Goal: Information Seeking & Learning: Learn about a topic

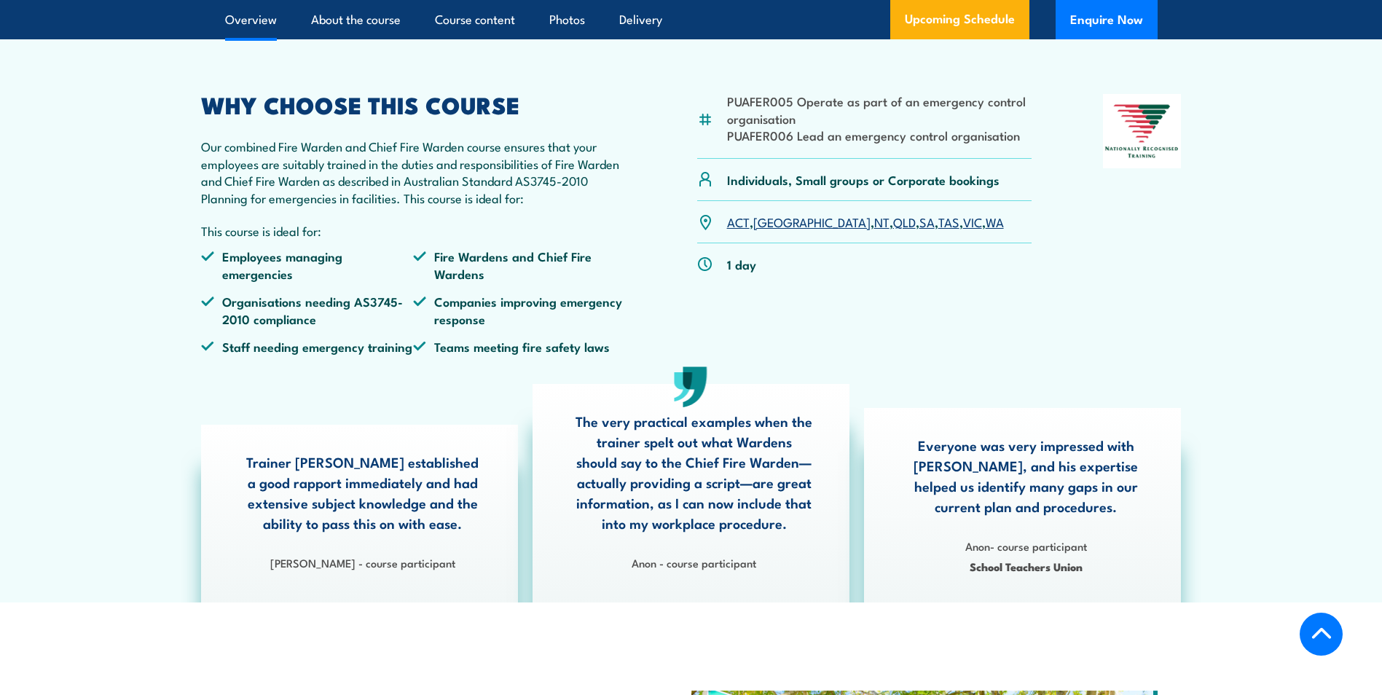
scroll to position [437, 0]
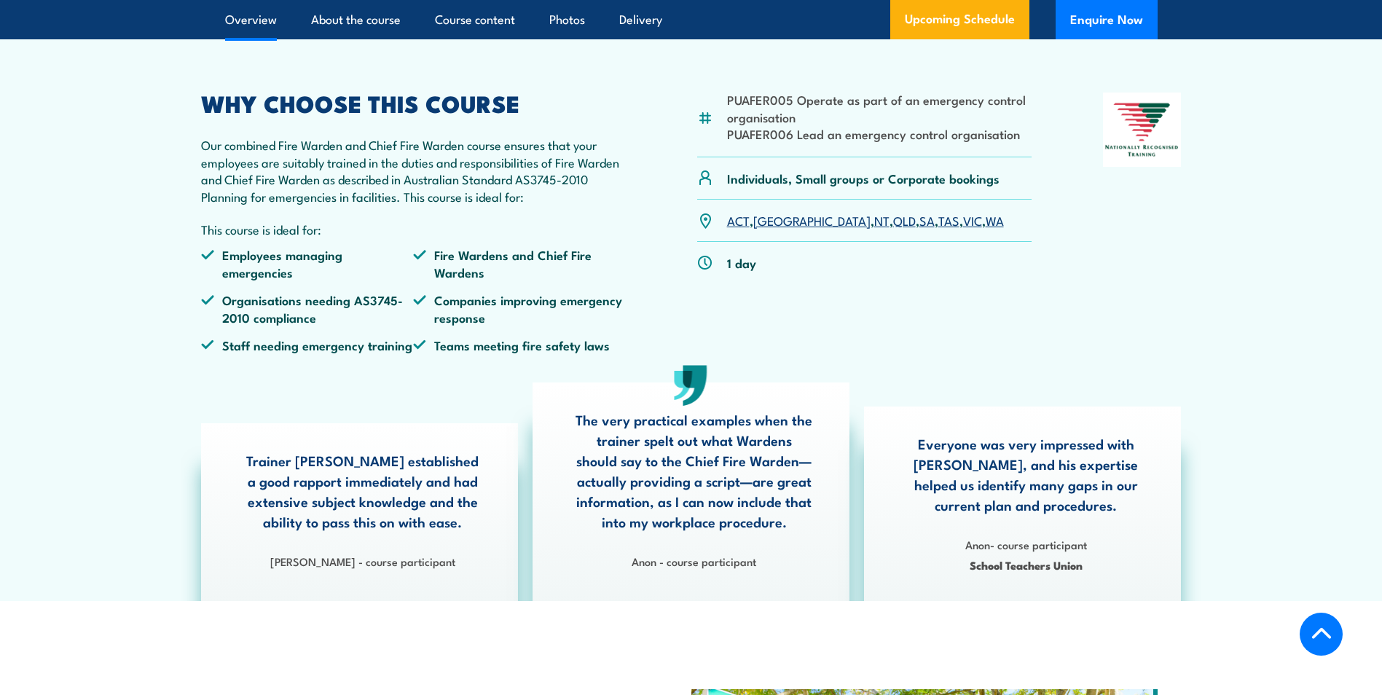
click at [963, 229] on link "VIC" at bounding box center [972, 219] width 19 height 17
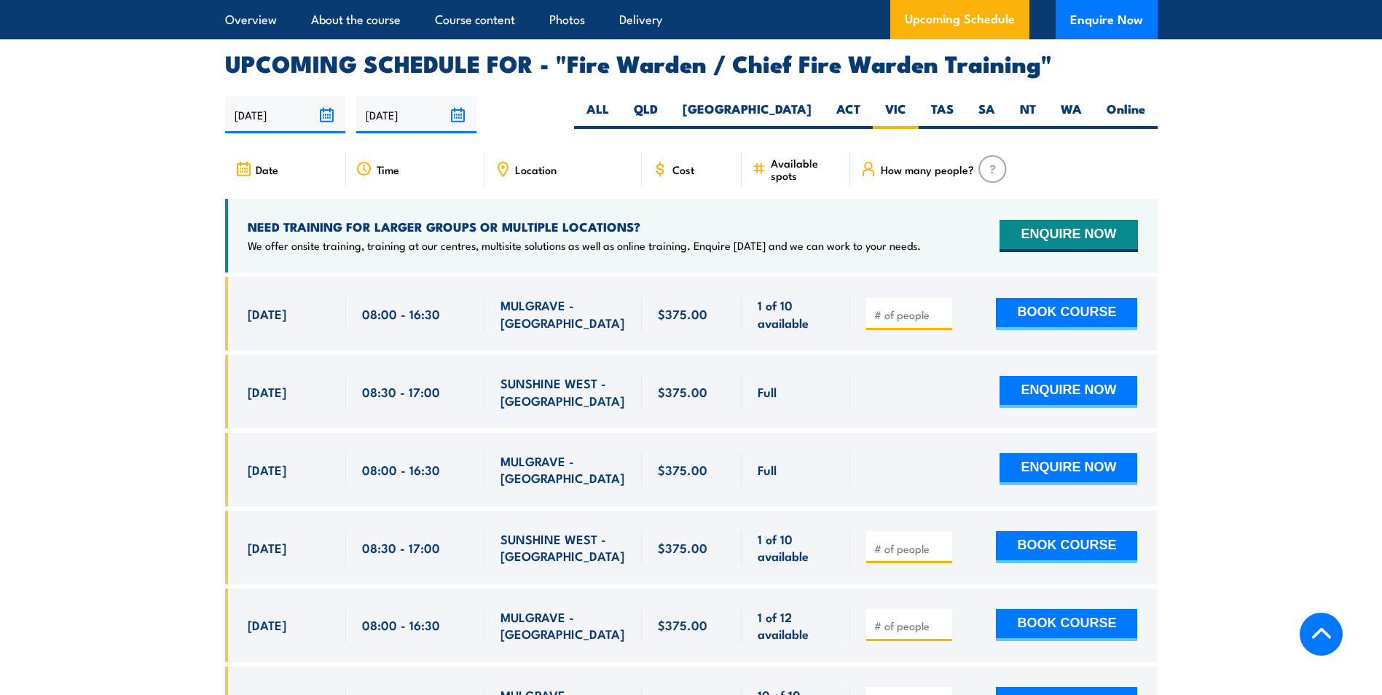
scroll to position [2507, 0]
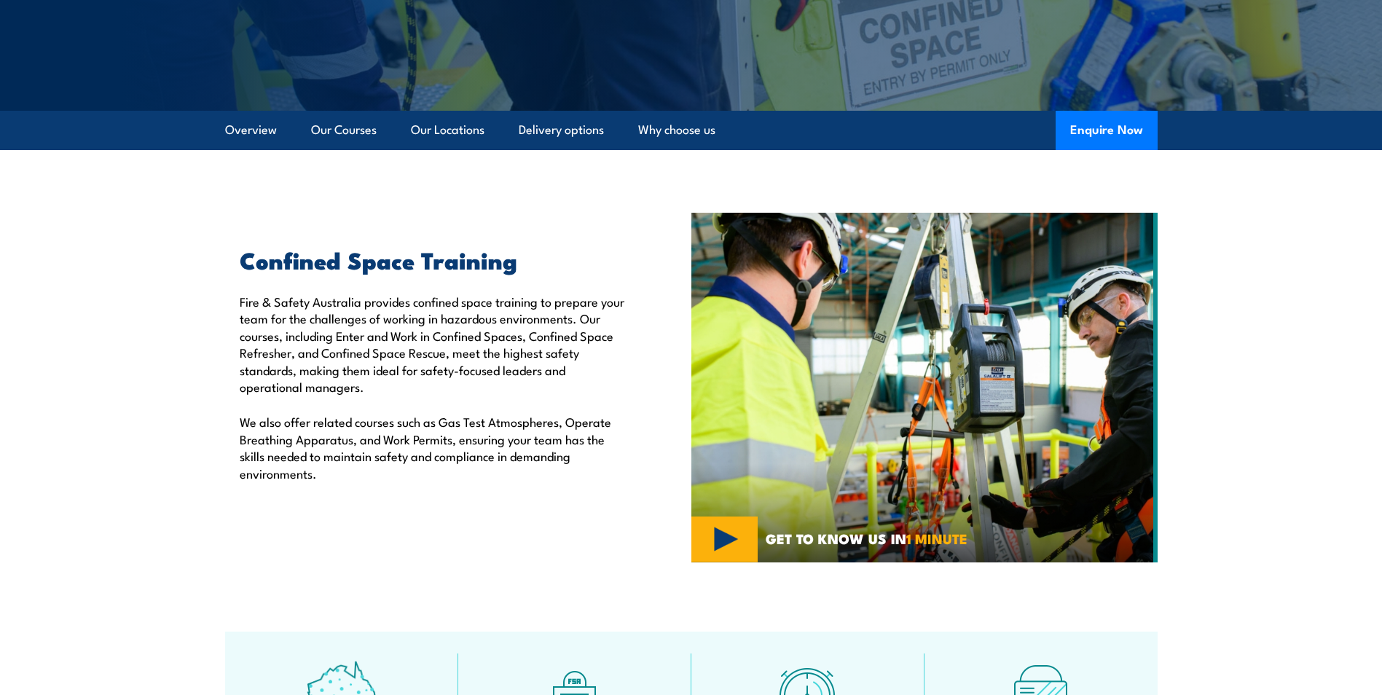
scroll to position [291, 0]
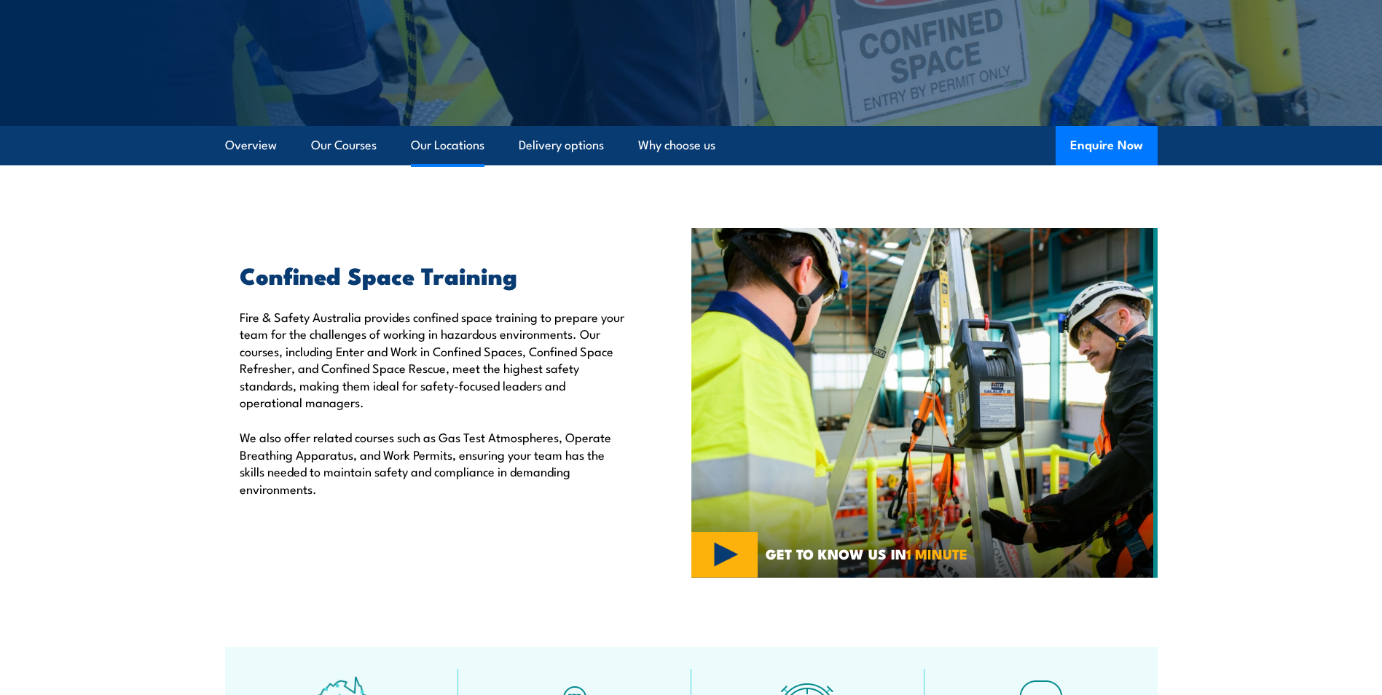
click at [444, 140] on link "Our Locations" at bounding box center [448, 145] width 74 height 39
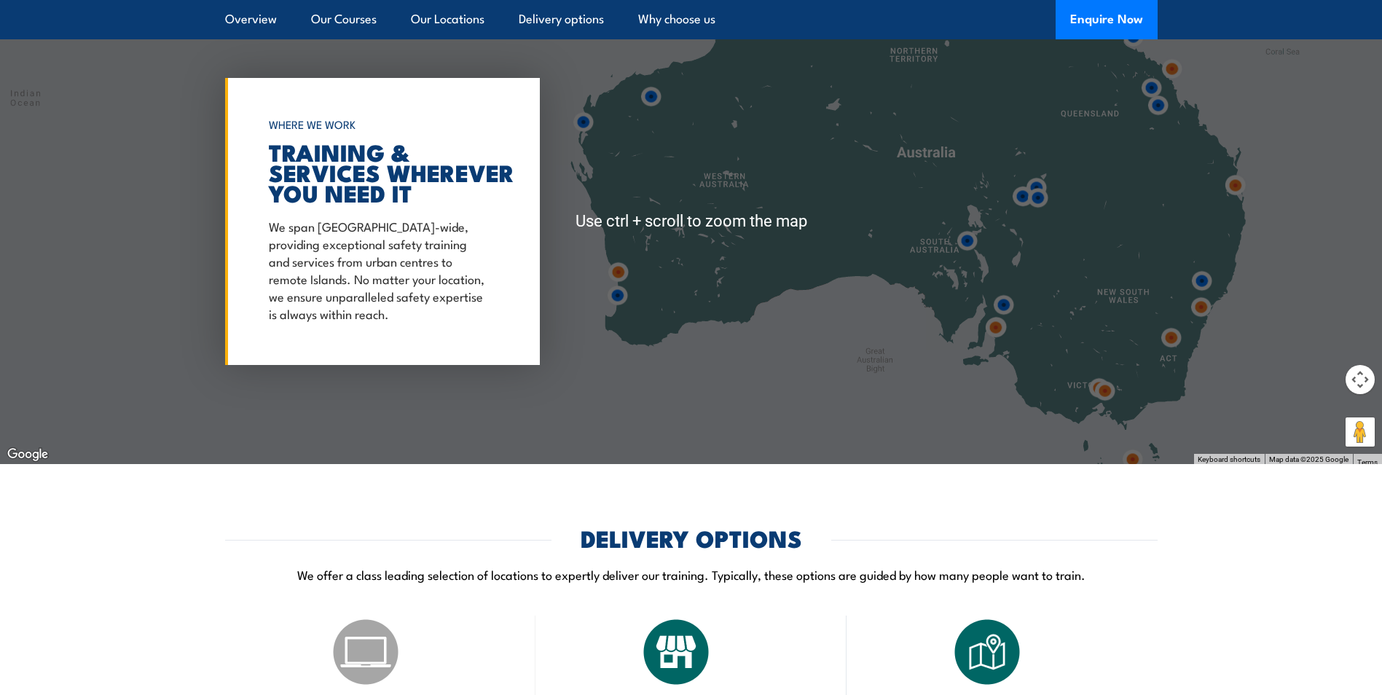
scroll to position [2182, 0]
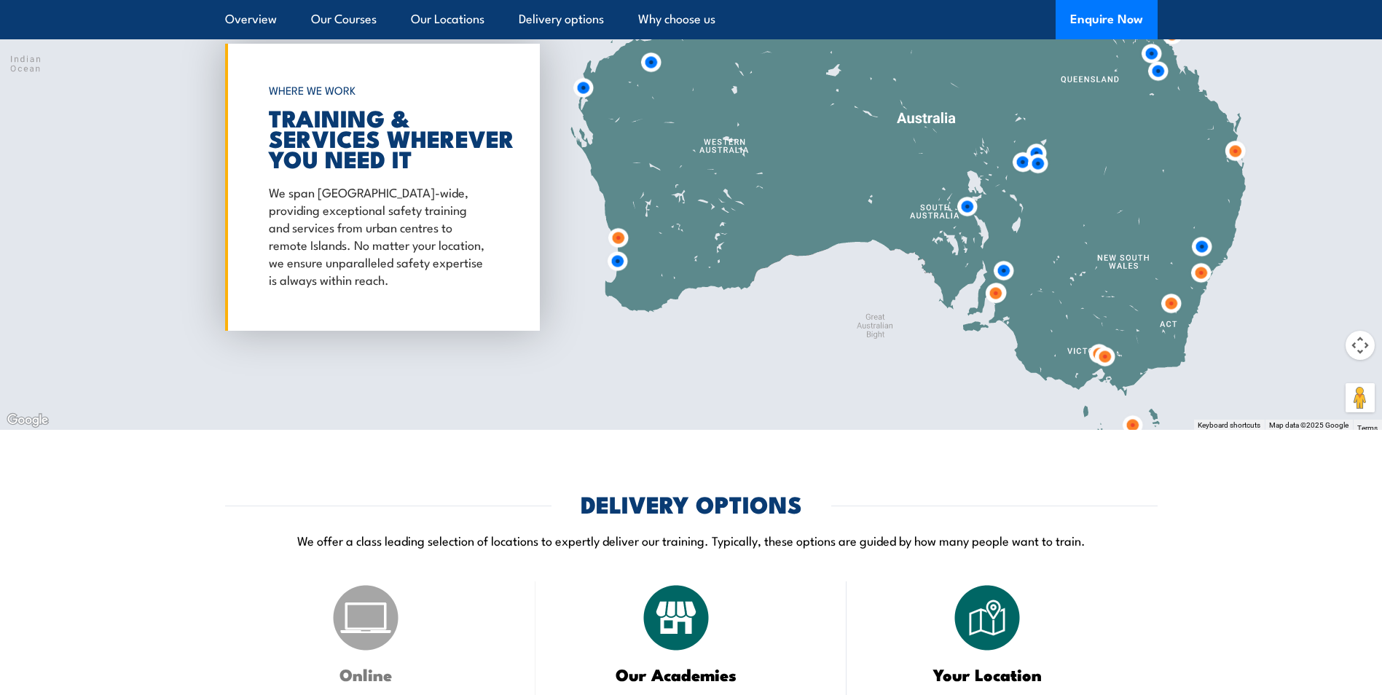
click at [1109, 359] on img at bounding box center [1104, 356] width 39 height 39
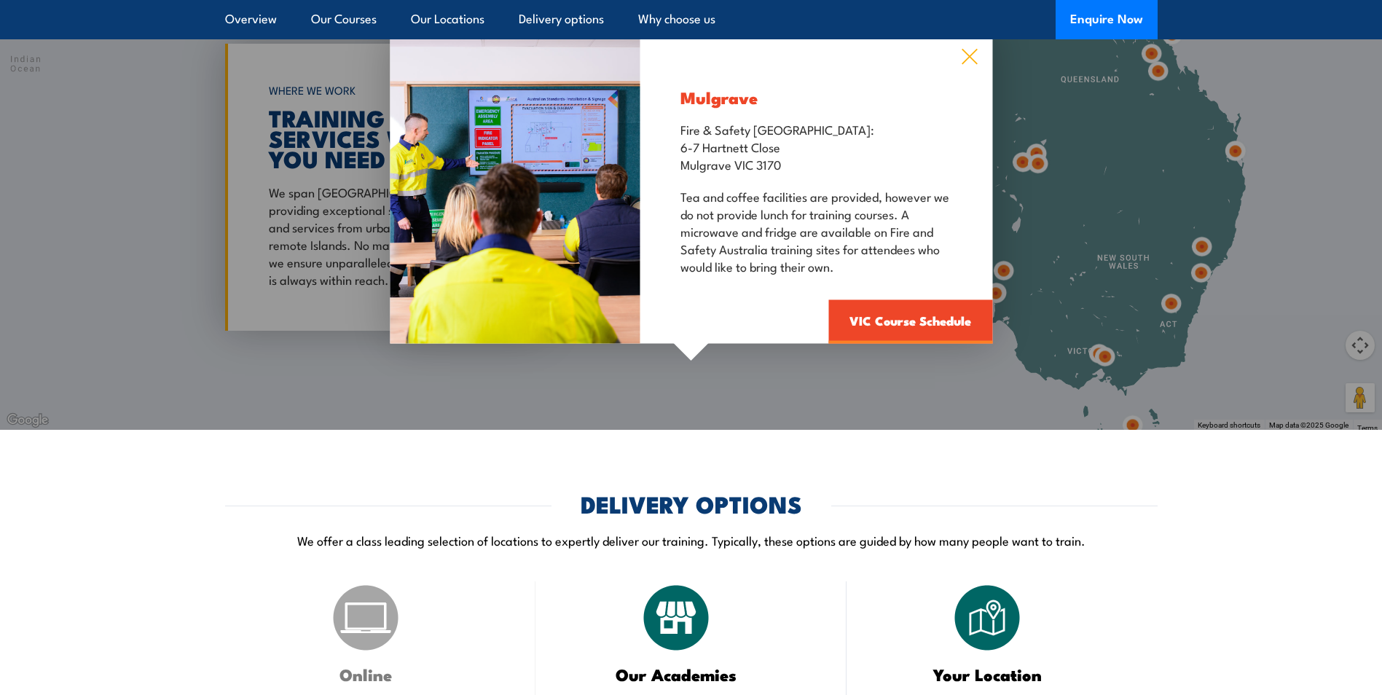
click at [972, 56] on icon at bounding box center [969, 57] width 17 height 16
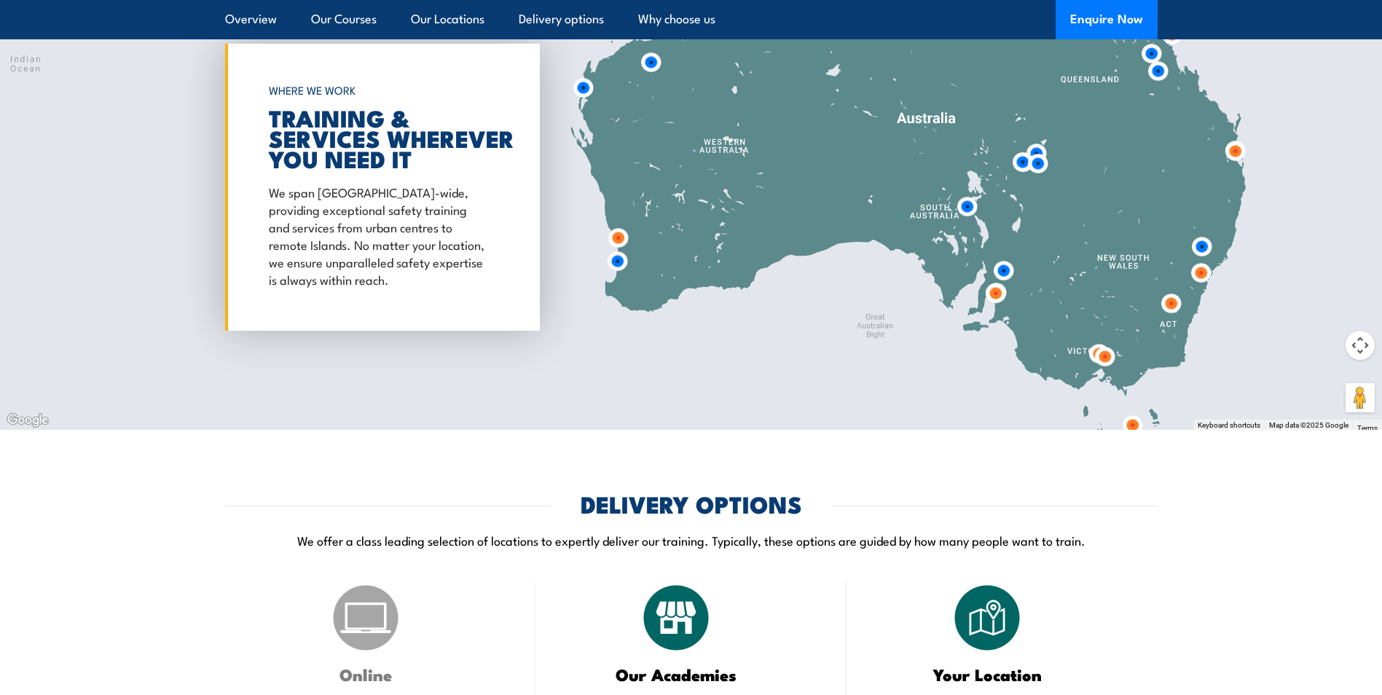
click at [1095, 351] on img at bounding box center [1104, 356] width 39 height 39
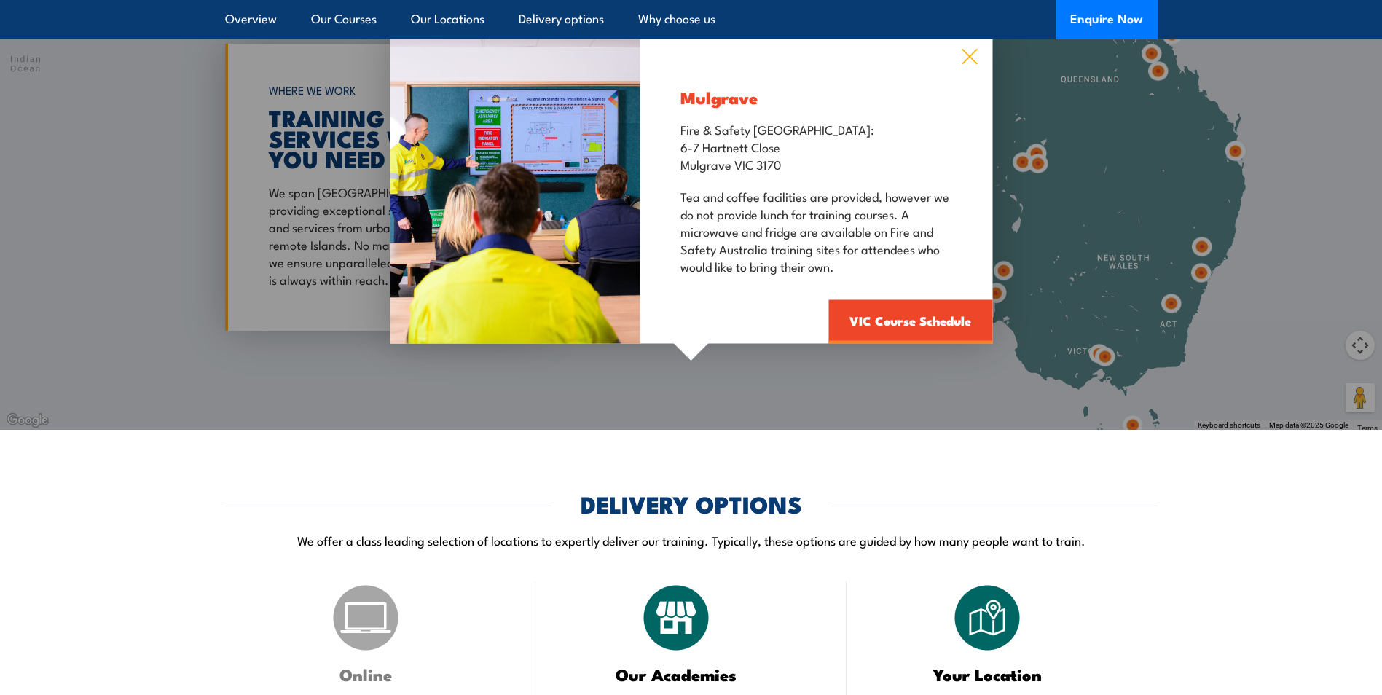
click at [966, 58] on icon at bounding box center [969, 57] width 17 height 16
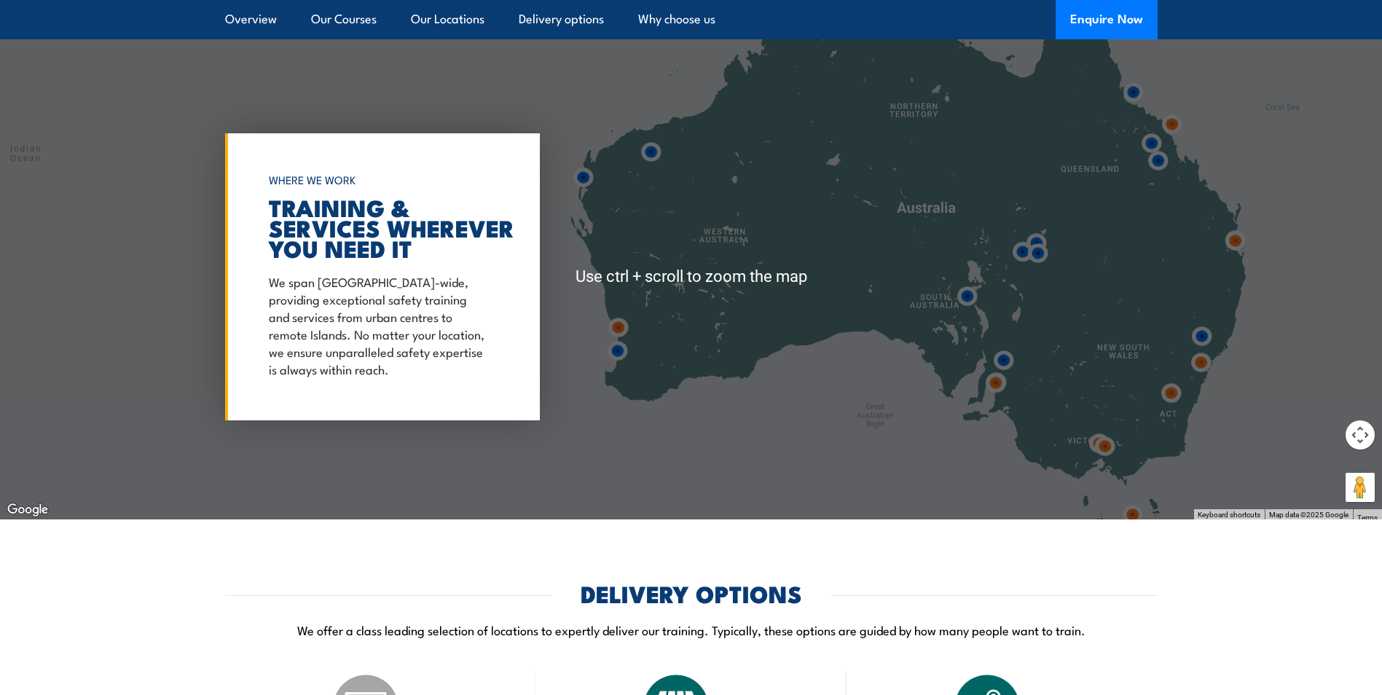
scroll to position [2109, 0]
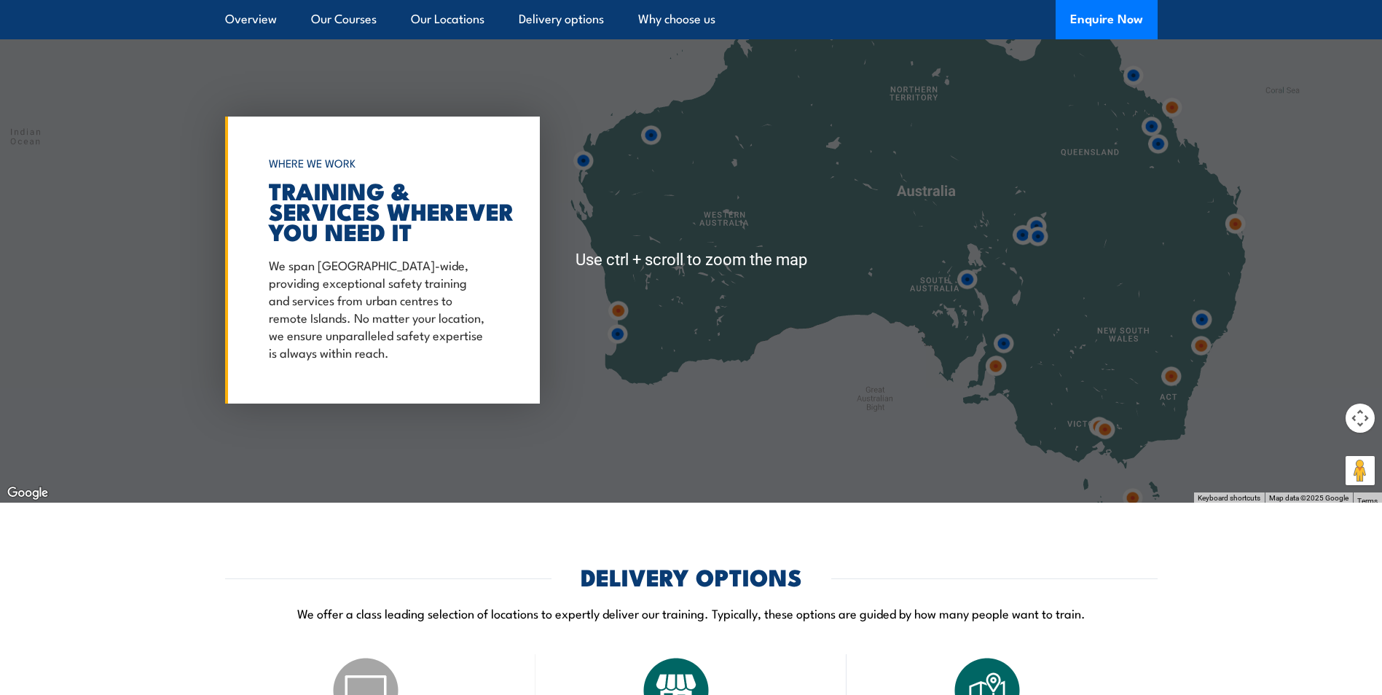
click at [1362, 420] on button "Map camera controls" at bounding box center [1359, 418] width 29 height 29
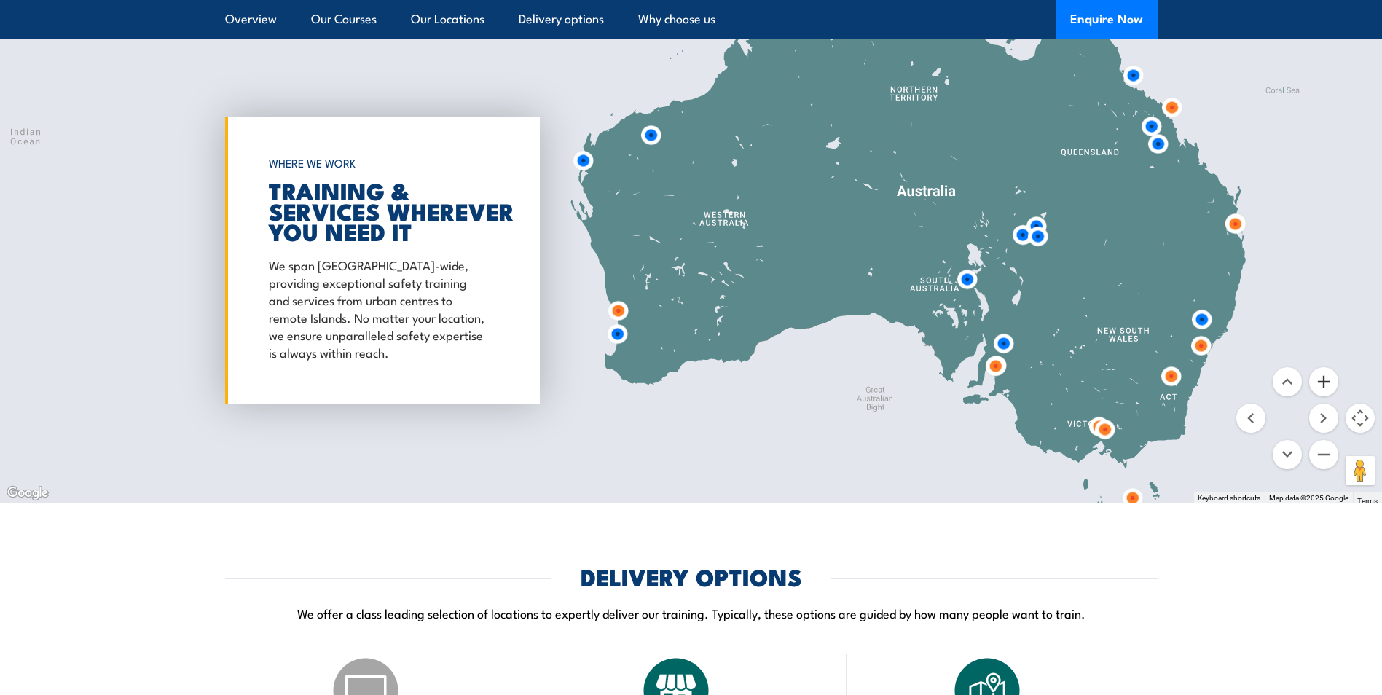
click at [1328, 382] on button "Zoom in" at bounding box center [1323, 381] width 29 height 29
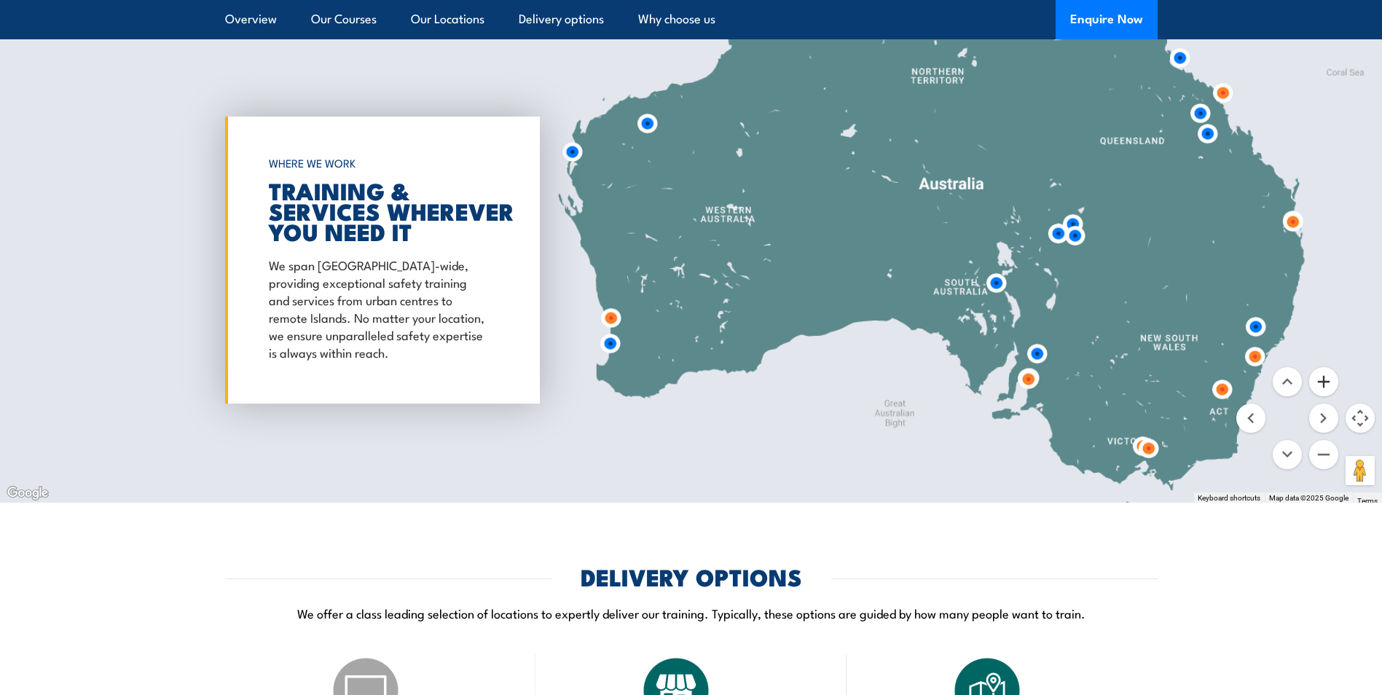
click at [1328, 382] on button "Zoom in" at bounding box center [1323, 381] width 29 height 29
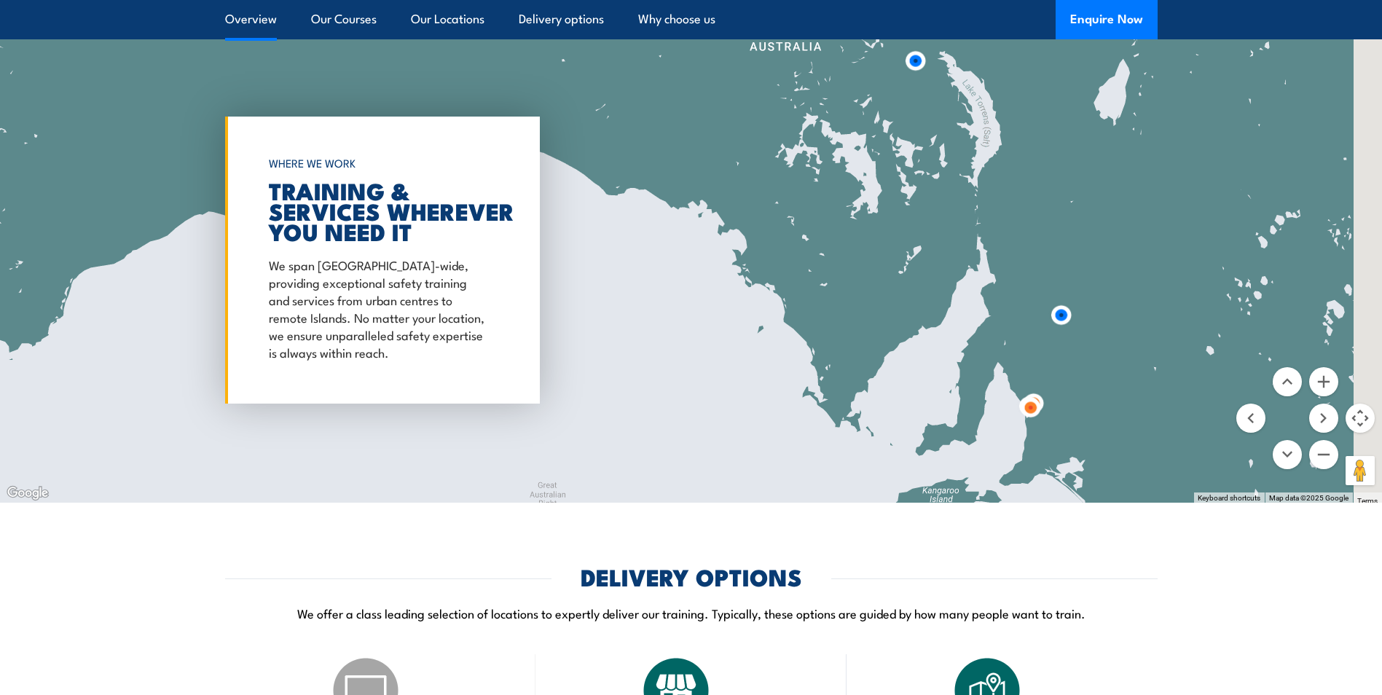
drag, startPoint x: 1136, startPoint y: 358, endPoint x: 249, endPoint y: 37, distance: 942.6
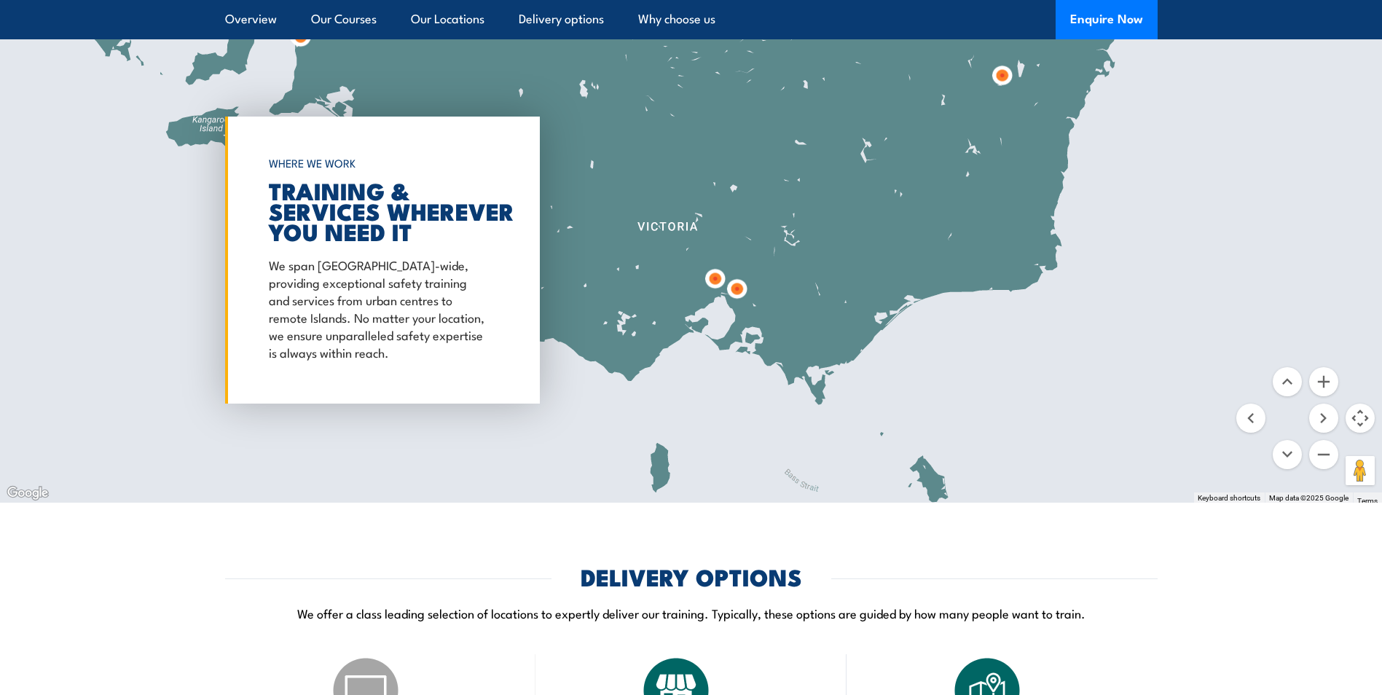
drag, startPoint x: 1203, startPoint y: 377, endPoint x: 500, endPoint y: 15, distance: 791.3
click at [715, 276] on img at bounding box center [715, 278] width 39 height 39
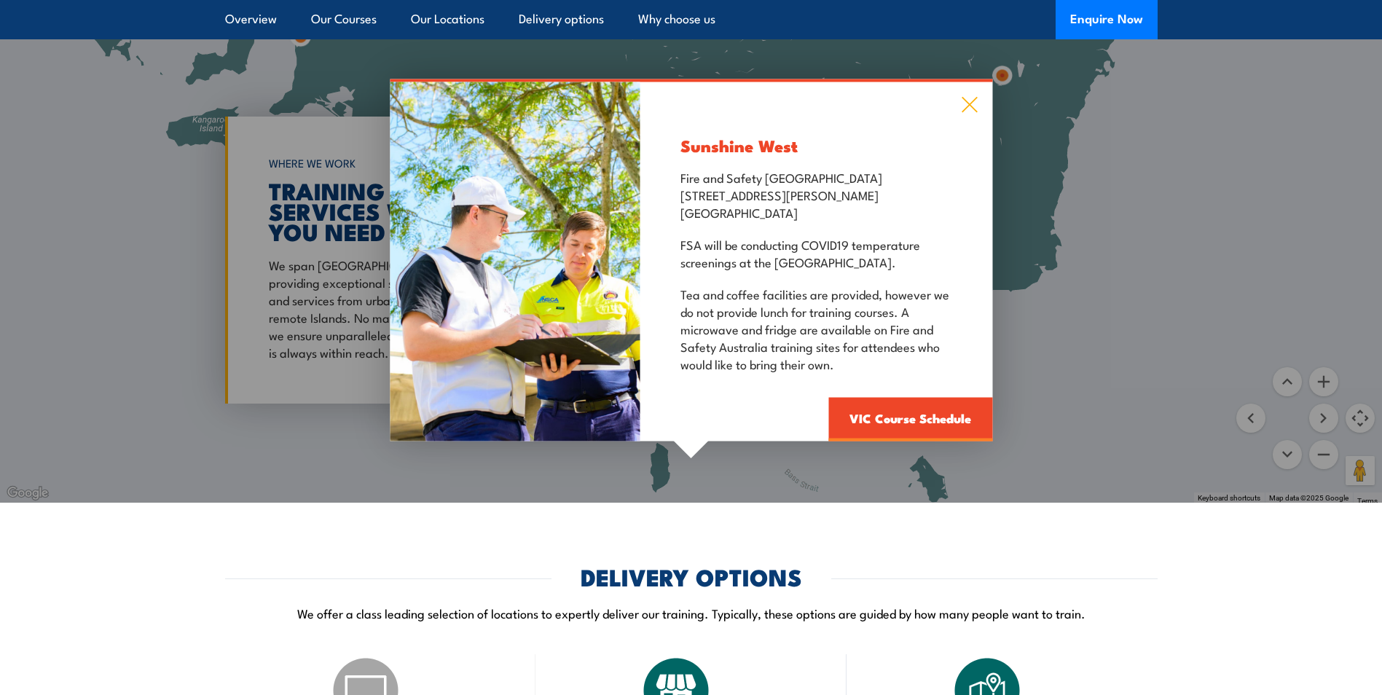
click at [969, 100] on icon at bounding box center [969, 105] width 17 height 16
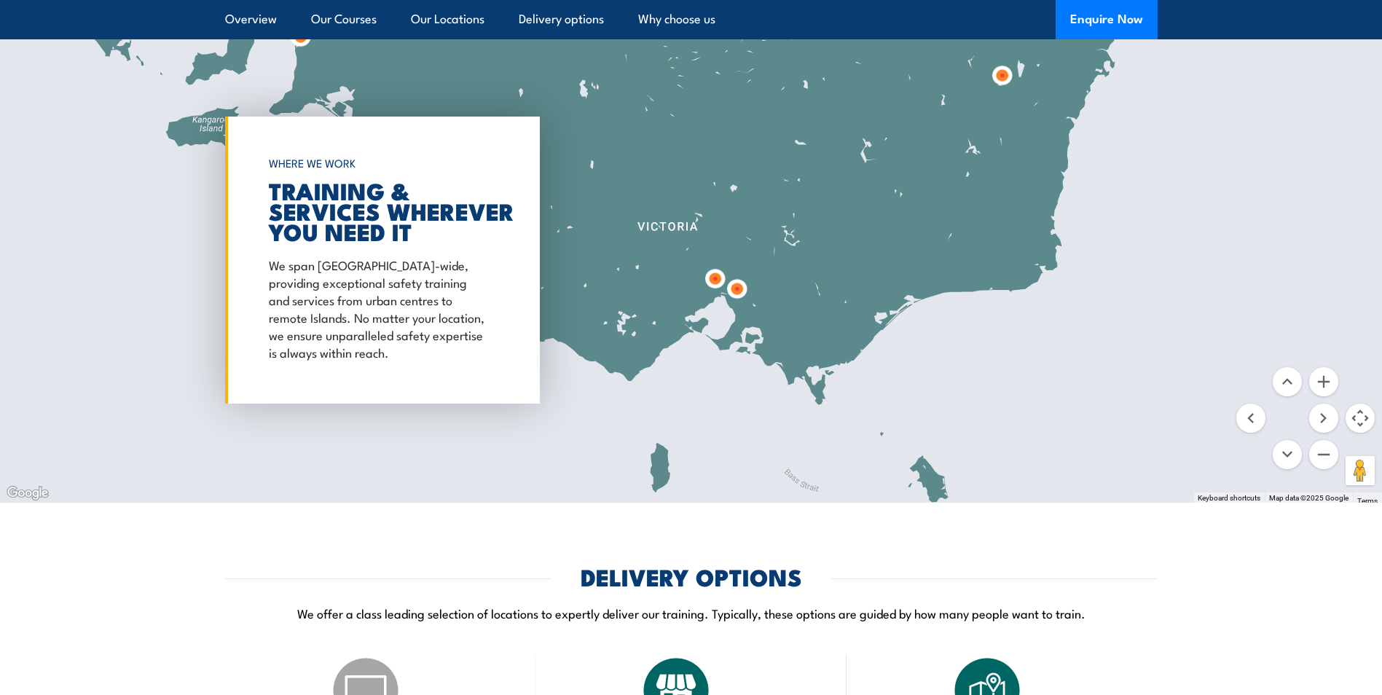
click at [740, 289] on img at bounding box center [736, 289] width 39 height 39
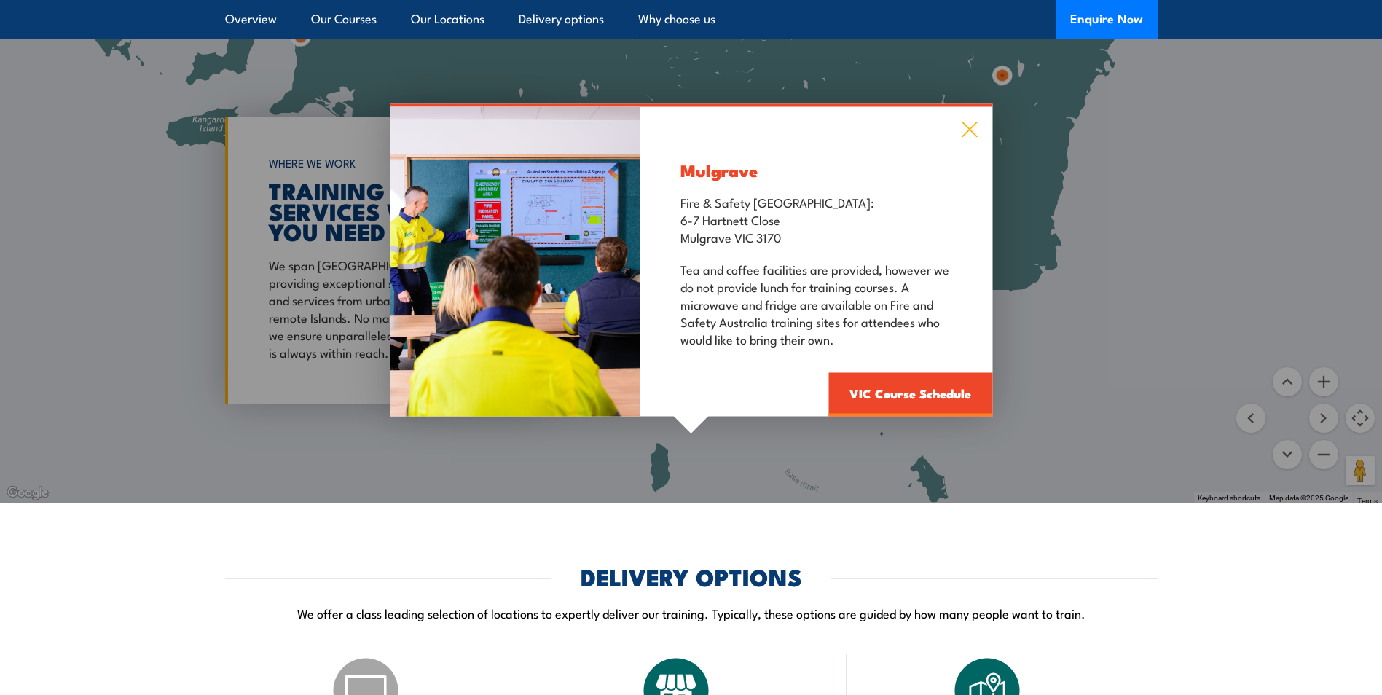
click at [972, 122] on icon at bounding box center [969, 130] width 17 height 16
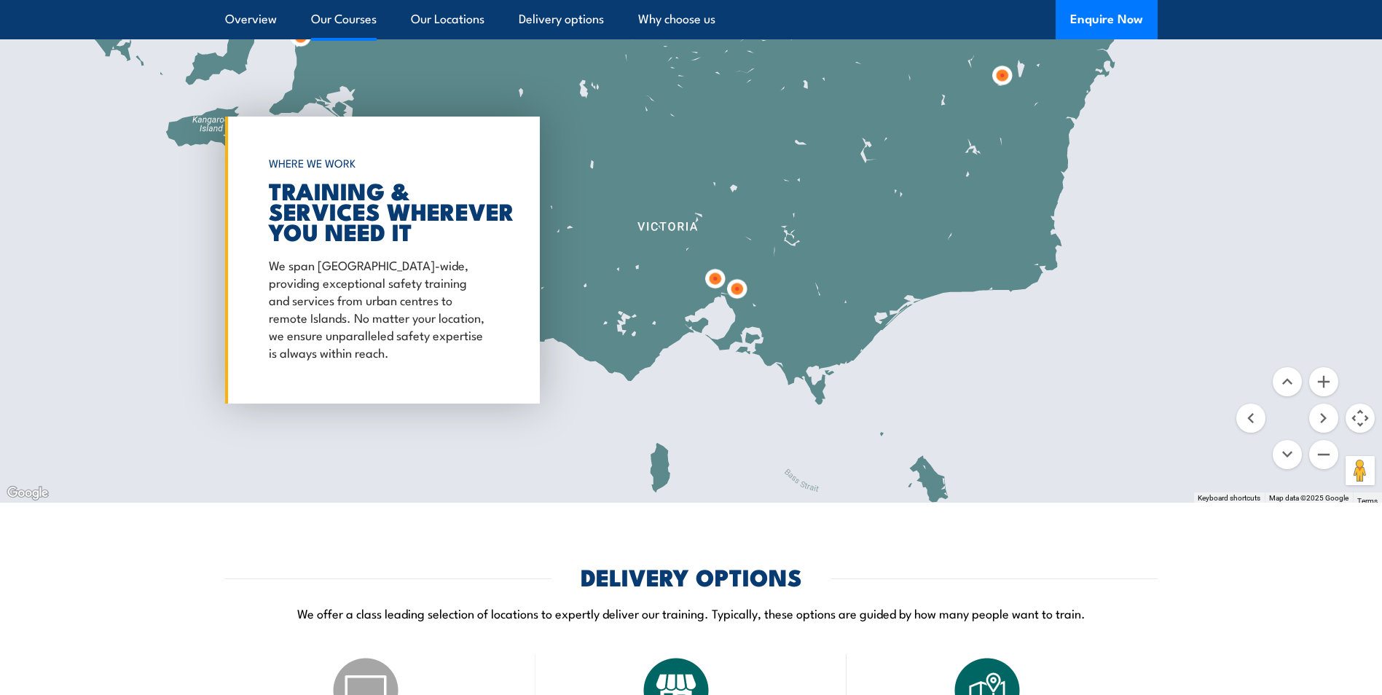
click at [348, 19] on link "Our Courses" at bounding box center [344, 19] width 66 height 39
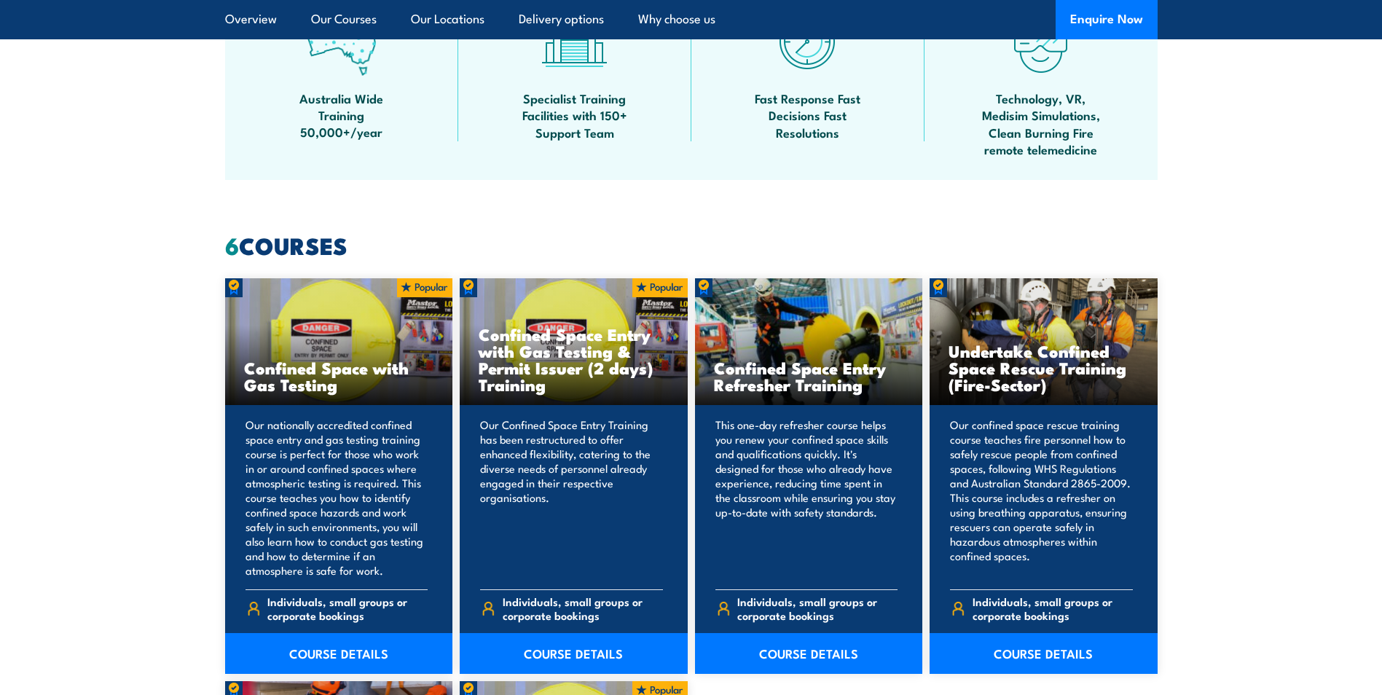
scroll to position [741, 0]
